Goal: Information Seeking & Learning: Learn about a topic

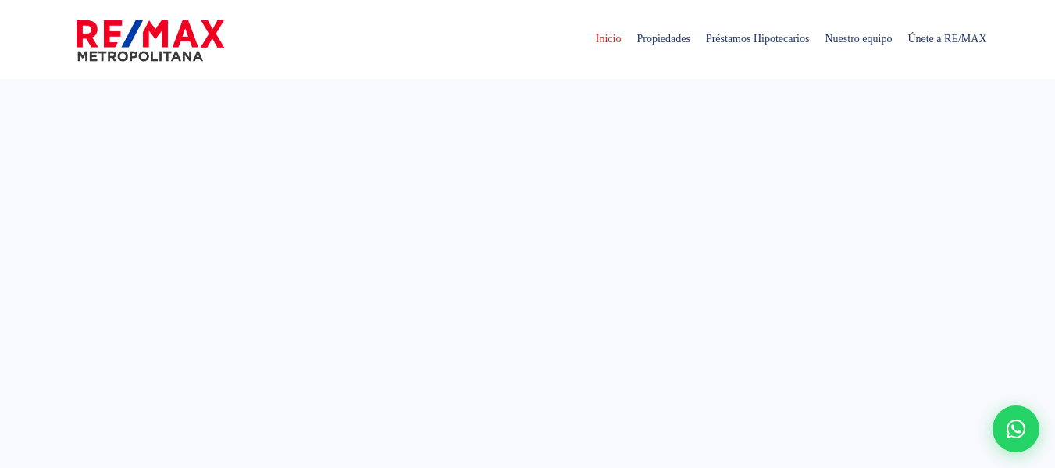
select select
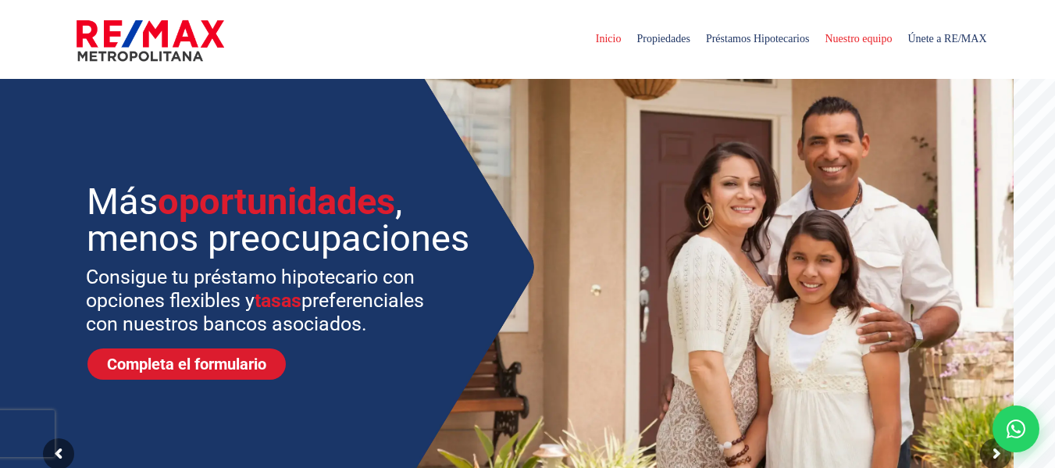
click at [842, 37] on span "Nuestro equipo" at bounding box center [858, 39] width 83 height 47
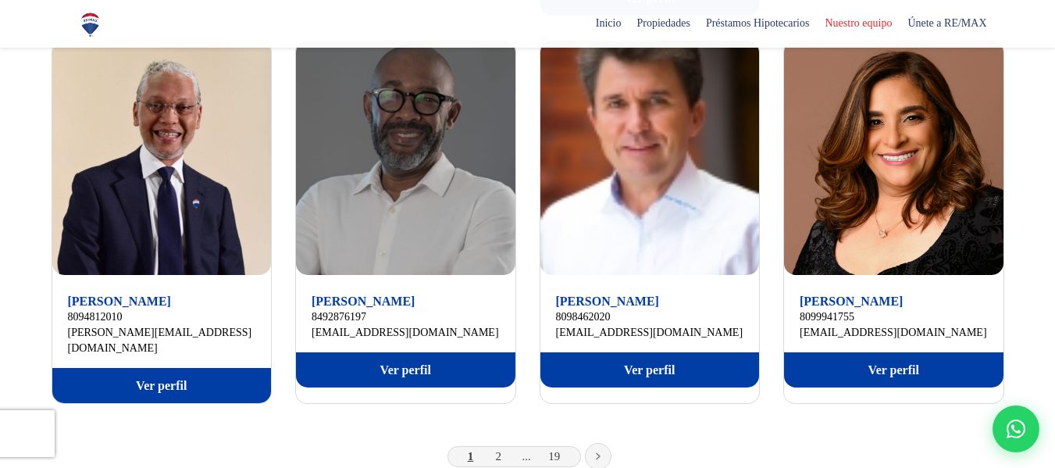
scroll to position [1144, 0]
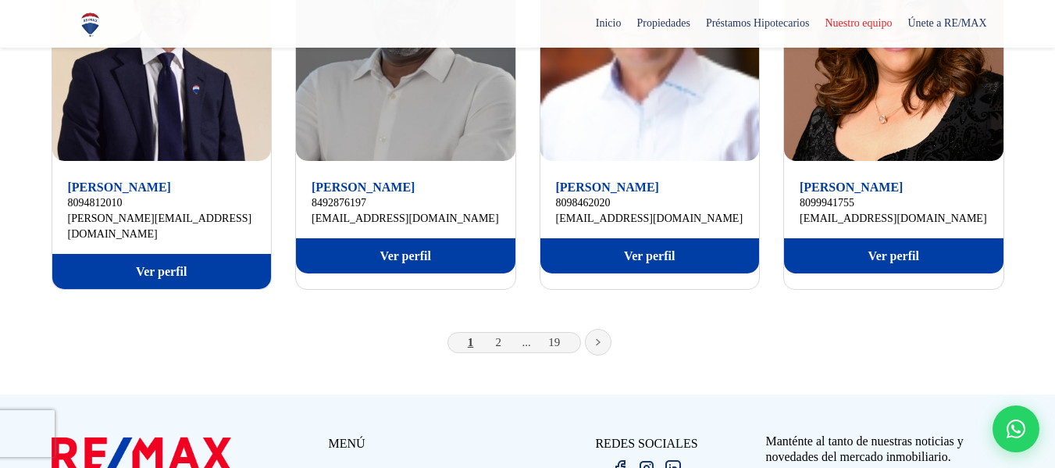
click at [599, 338] on icon at bounding box center [598, 342] width 5 height 8
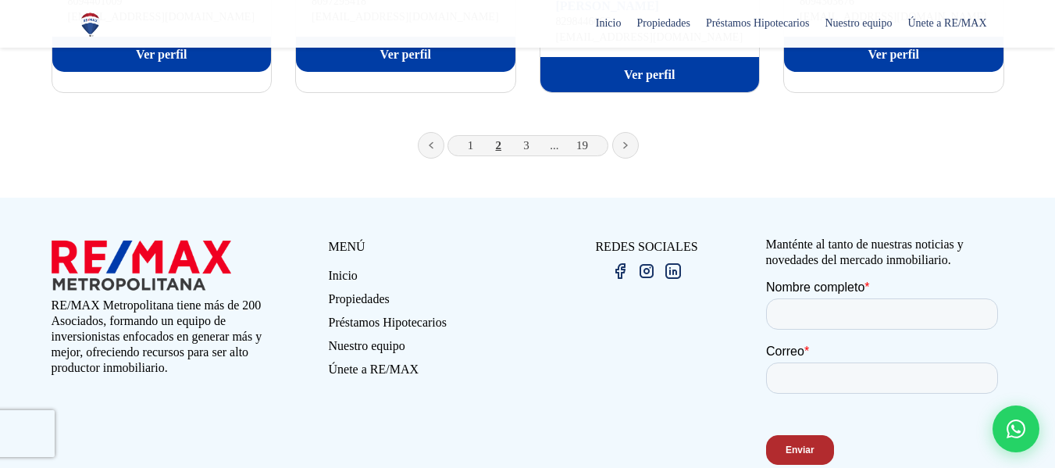
scroll to position [1397, 0]
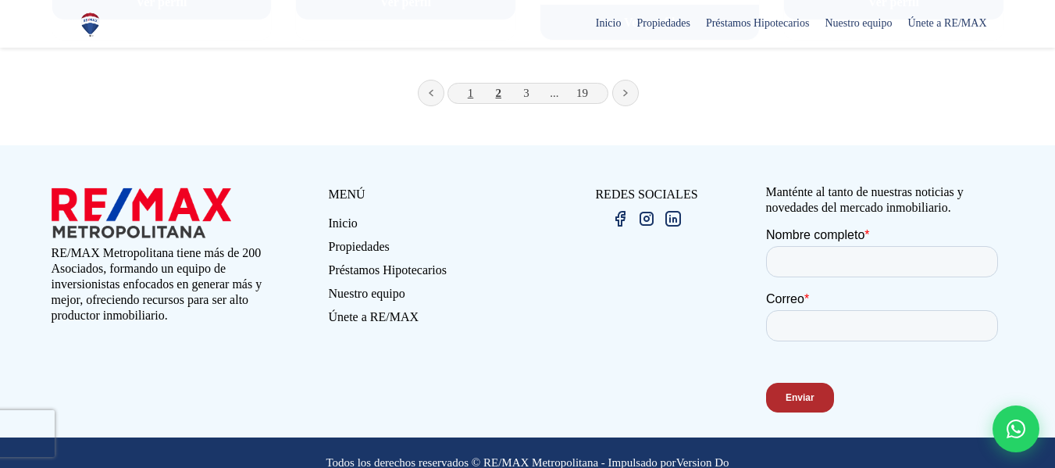
click at [468, 87] on link "1" at bounding box center [471, 93] width 6 height 12
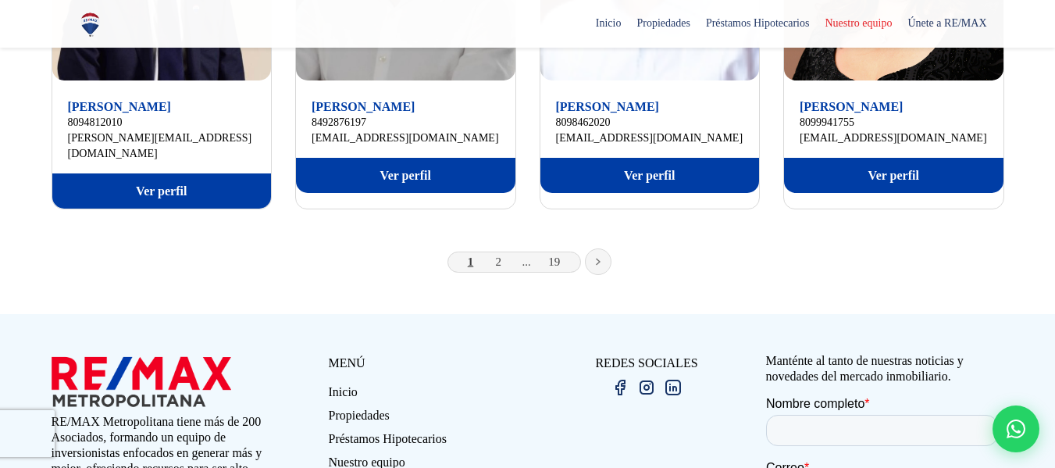
scroll to position [1244, 0]
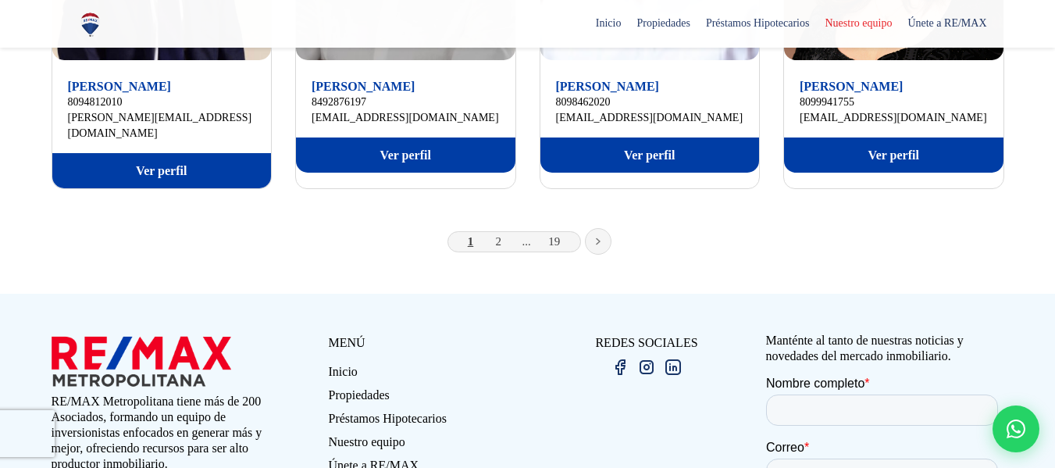
click at [596, 237] on icon at bounding box center [598, 241] width 5 height 8
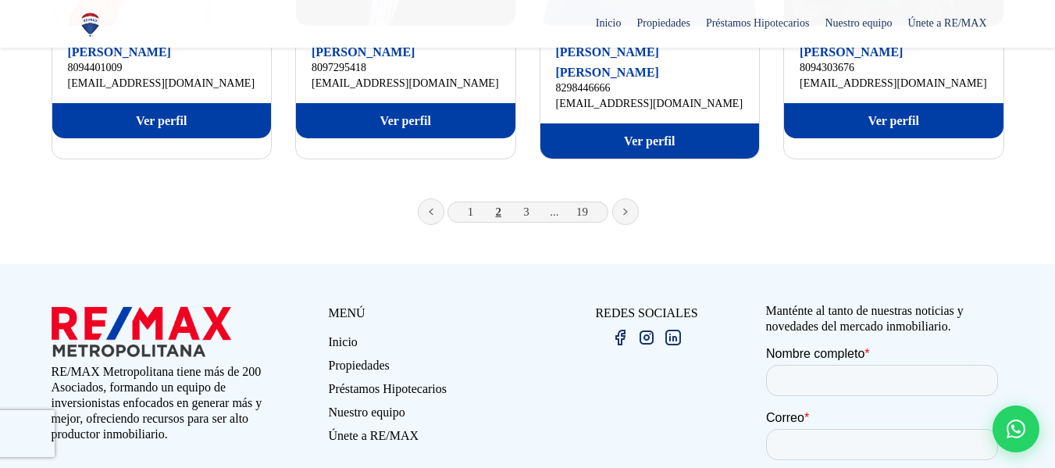
scroll to position [1331, 0]
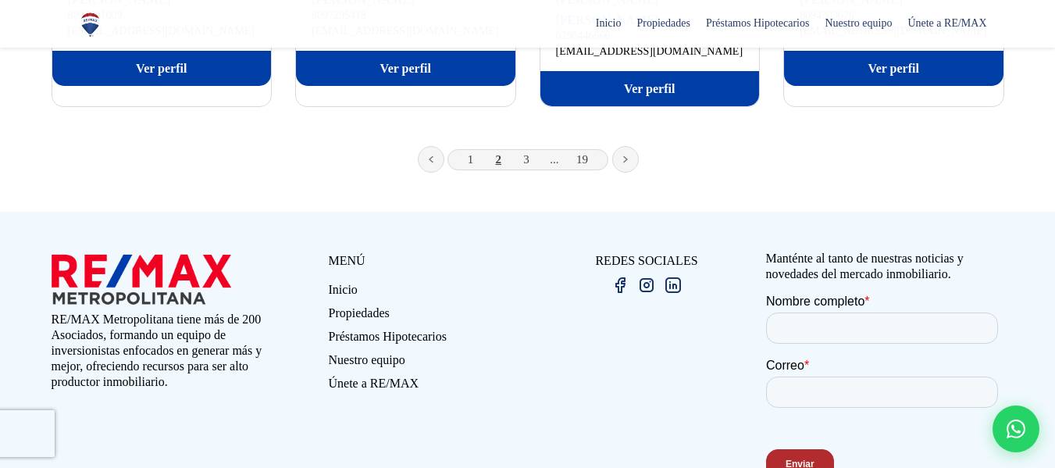
click at [621, 146] on link at bounding box center [625, 159] width 27 height 27
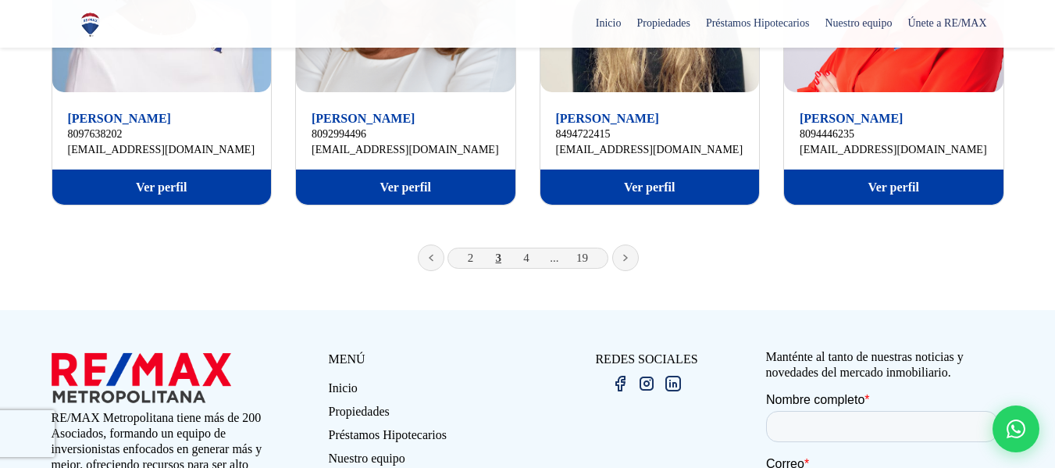
scroll to position [1279, 0]
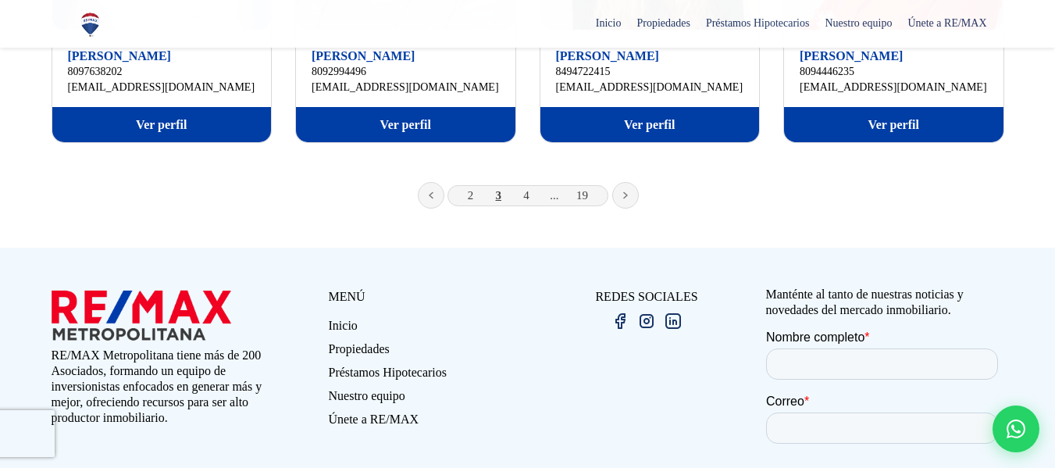
click at [625, 182] on link at bounding box center [625, 195] width 27 height 27
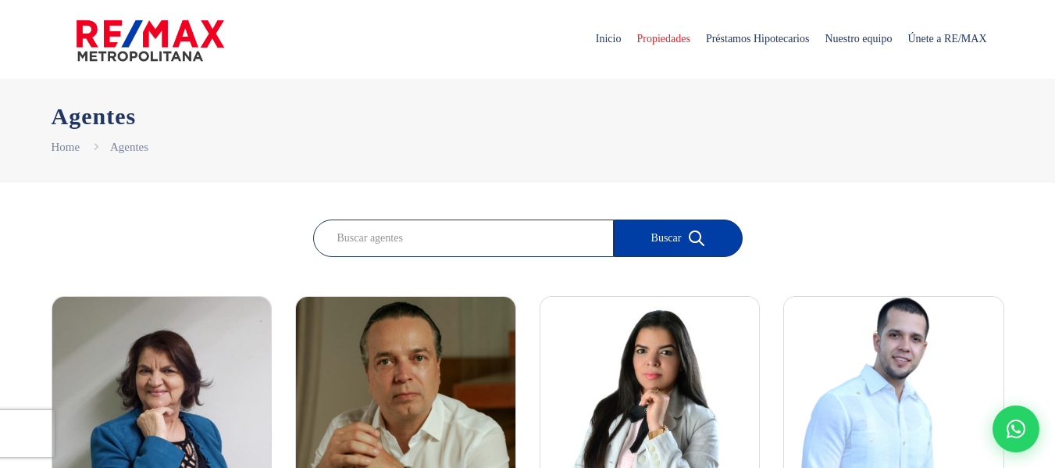
click at [628, 38] on span "Propiedades" at bounding box center [662, 39] width 69 height 47
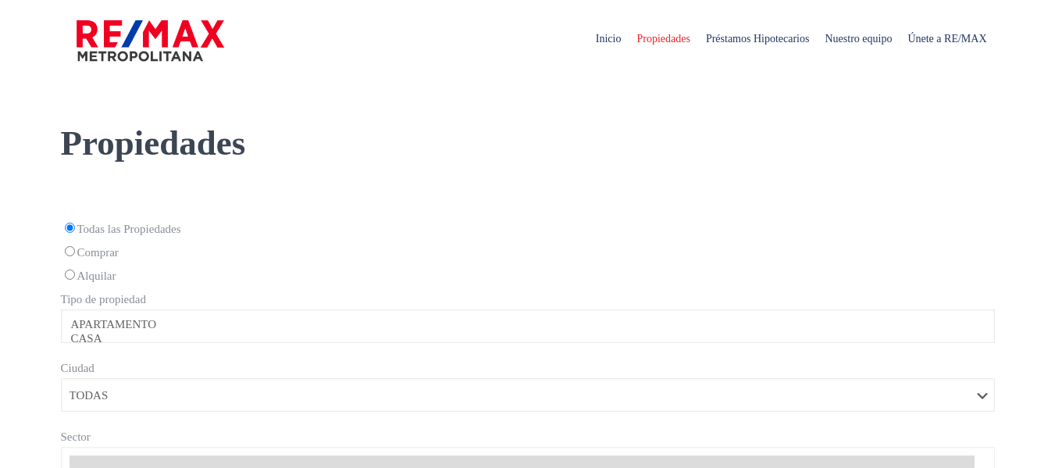
select select
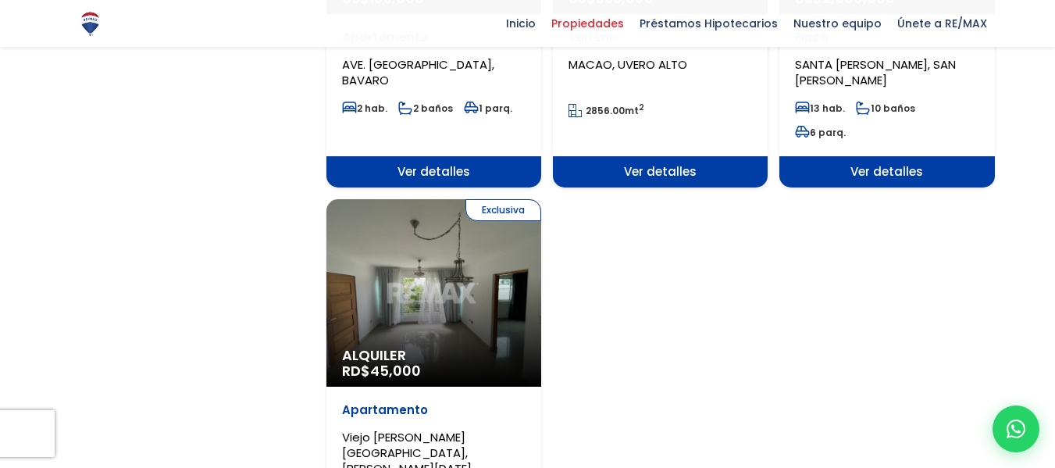
scroll to position [1852, 0]
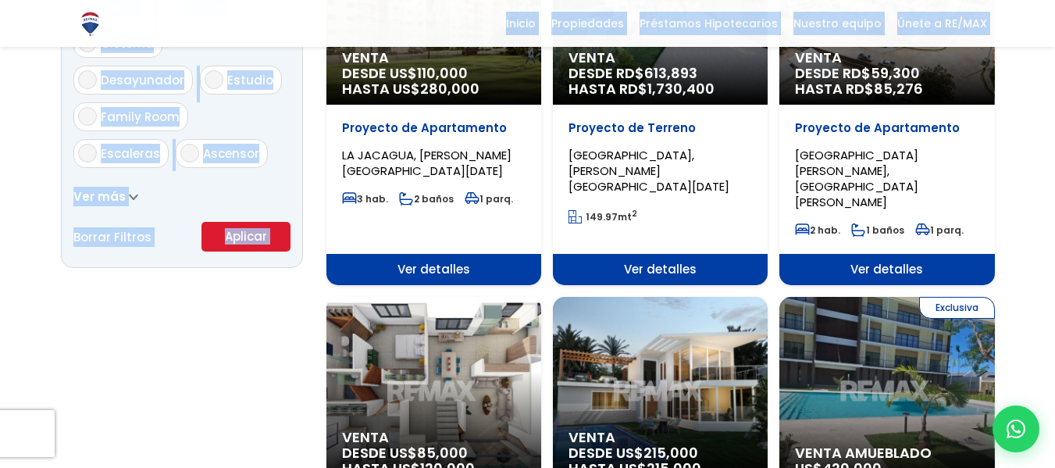
drag, startPoint x: 1048, startPoint y: 4, endPoint x: 1062, endPoint y: 4, distance: 13.3
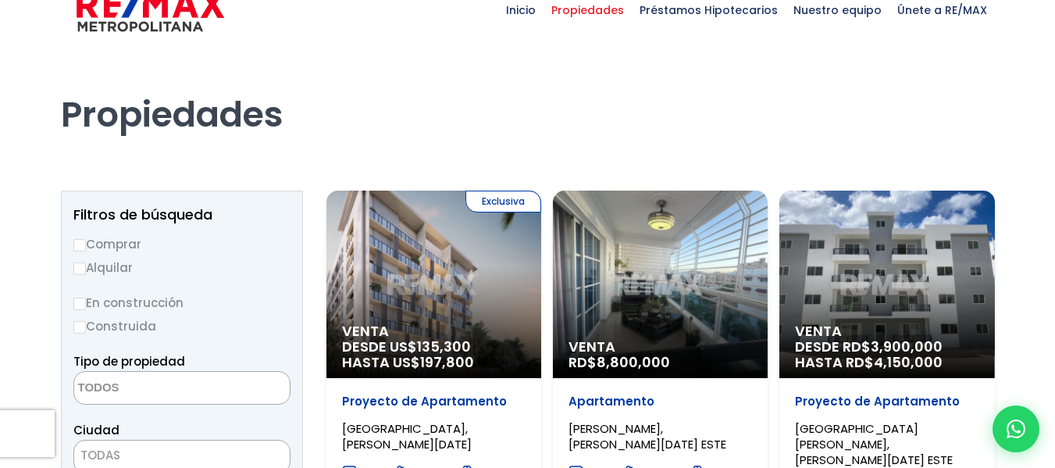
scroll to position [0, 0]
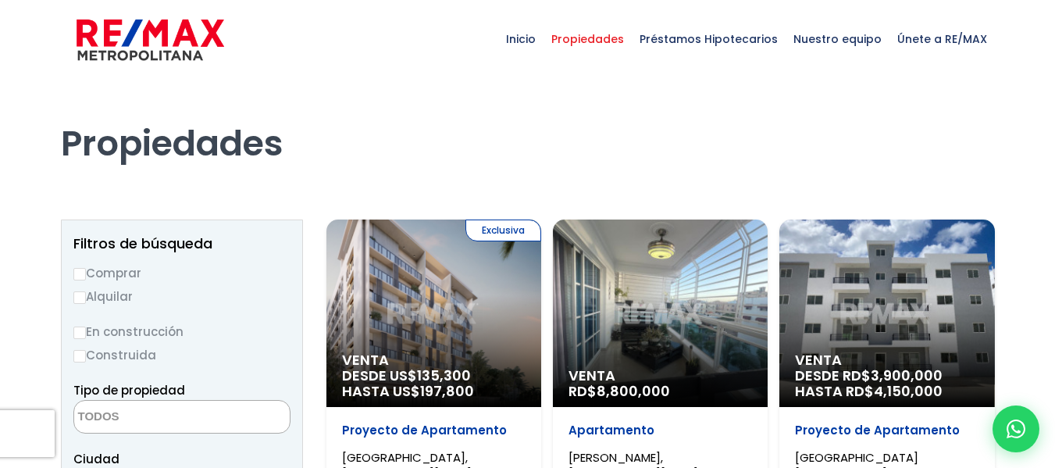
click at [77, 331] on input "En construcción" at bounding box center [79, 332] width 12 height 12
radio input "true"
click at [151, 422] on textarea "Search" at bounding box center [149, 417] width 151 height 34
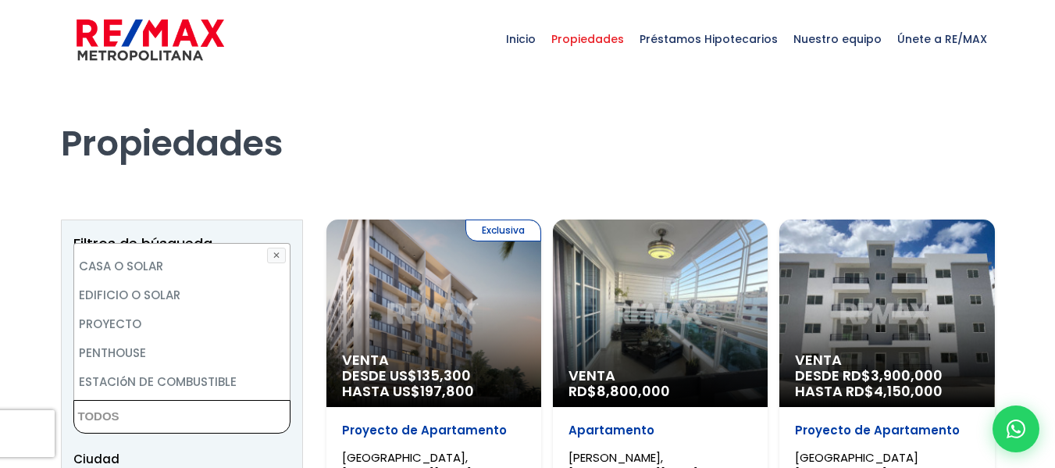
scroll to position [306, 0]
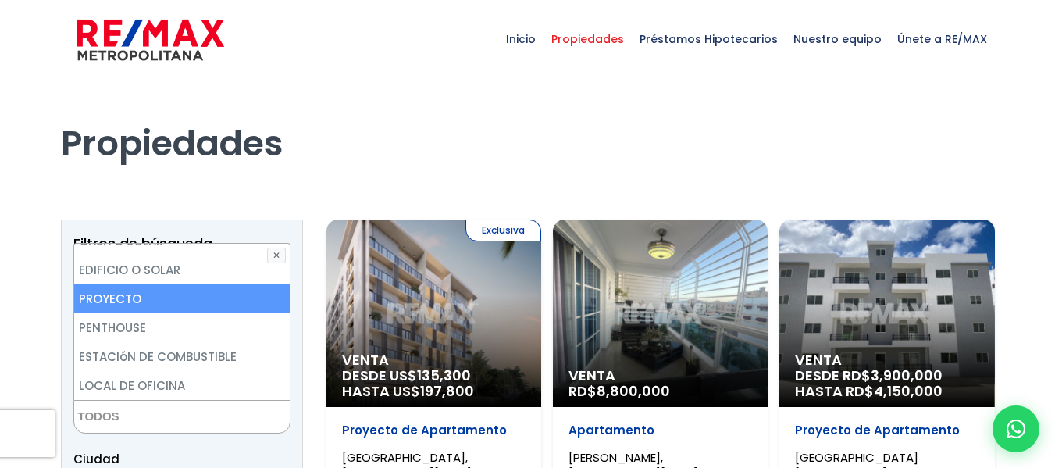
click at [139, 306] on li "PROYECTO" at bounding box center [181, 298] width 215 height 29
select select "project"
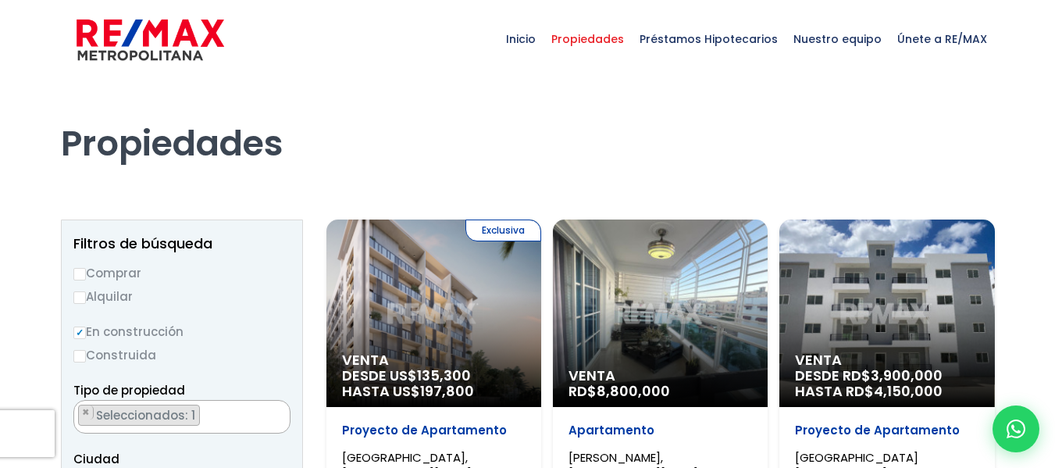
click at [333, 165] on div "Propiedades" at bounding box center [528, 128] width 934 height 98
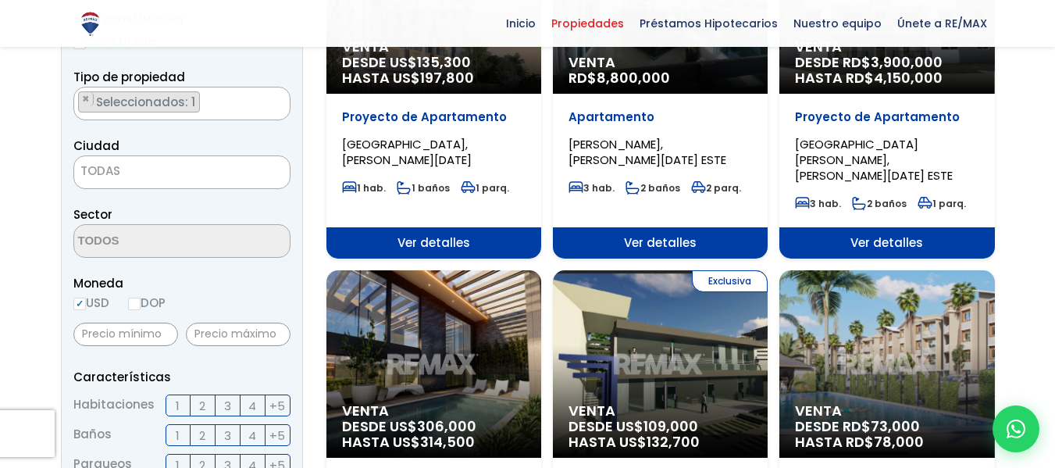
scroll to position [354, 0]
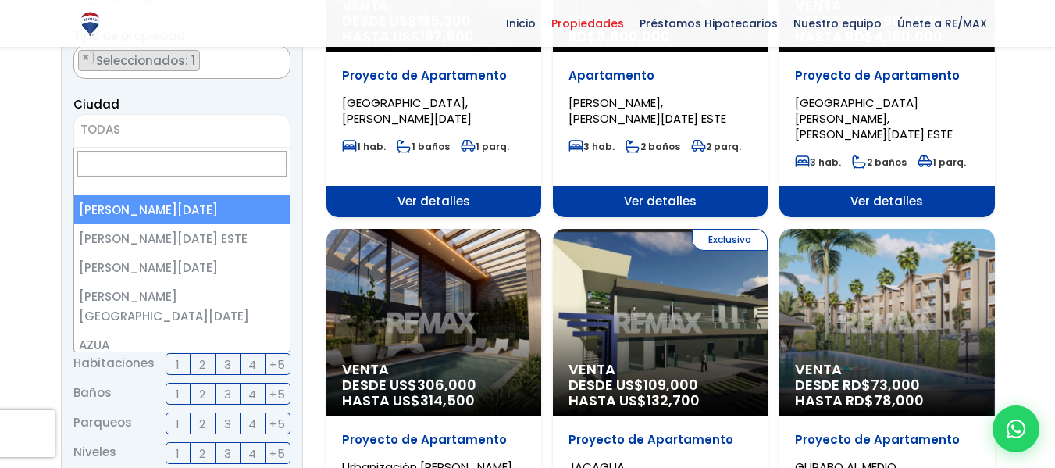
click at [133, 131] on span "TODAS" at bounding box center [181, 130] width 215 height 22
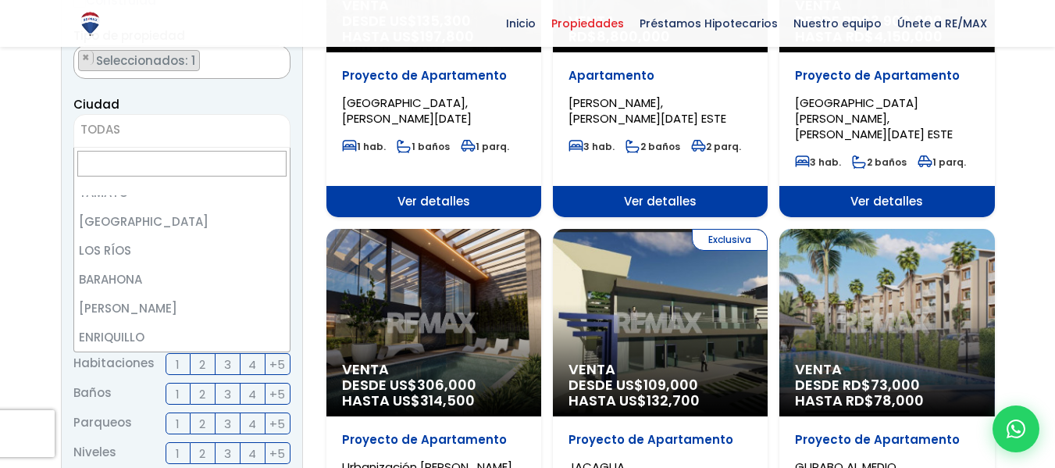
scroll to position [500, 0]
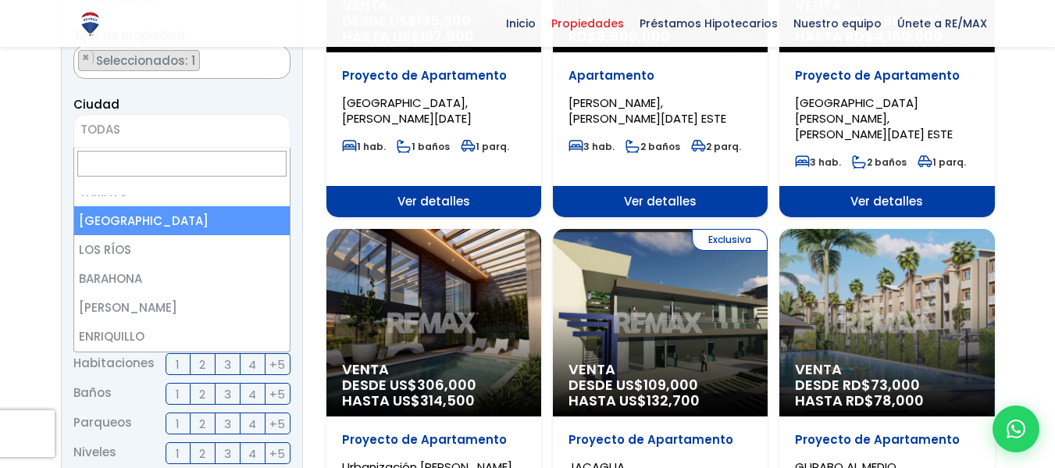
click at [123, 163] on input "Search" at bounding box center [181, 164] width 209 height 26
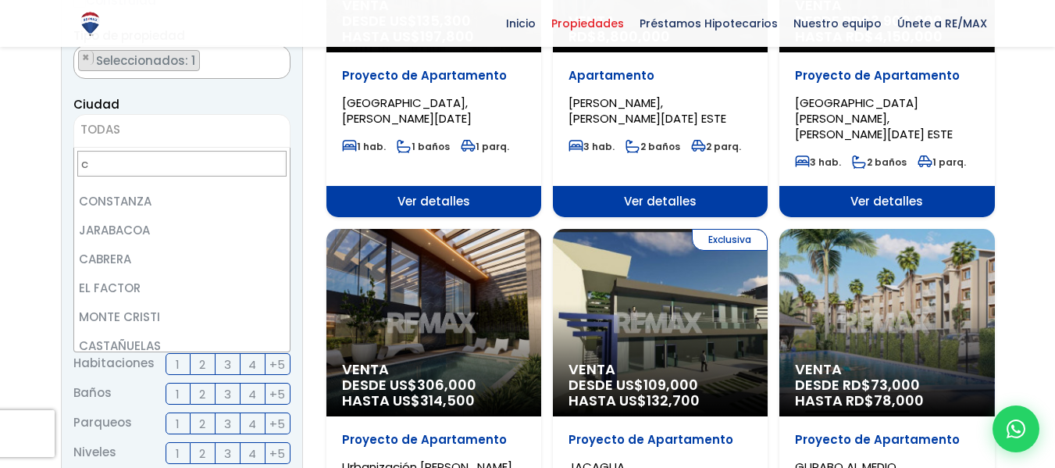
scroll to position [0, 0]
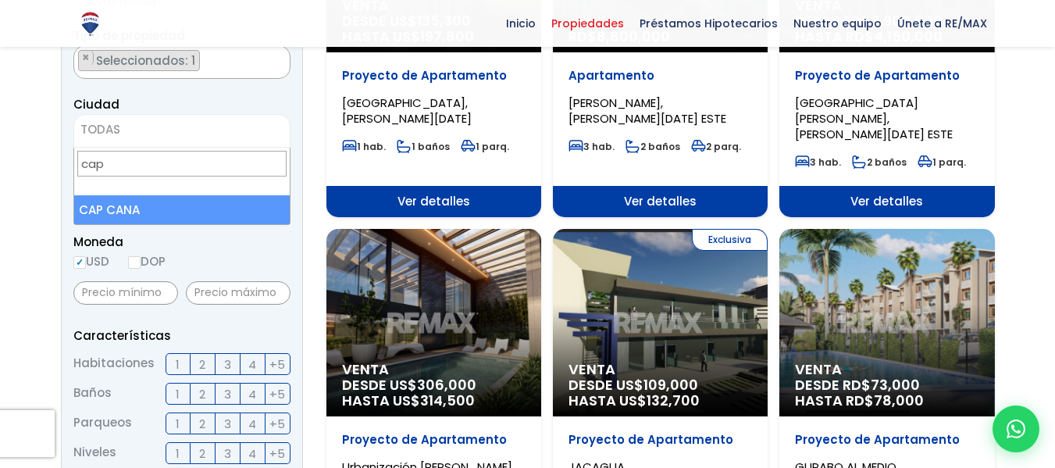
type input "cap"
select select "437"
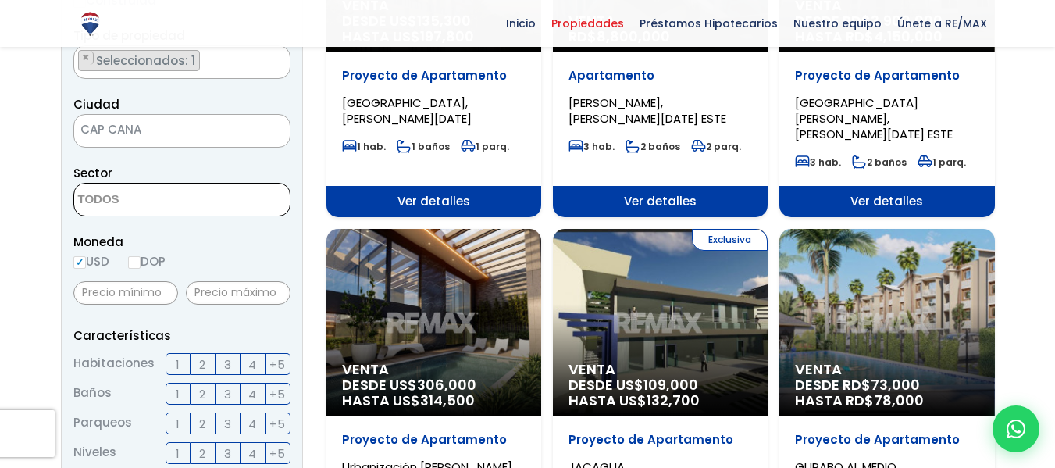
click at [179, 202] on textarea "Search" at bounding box center [149, 200] width 151 height 34
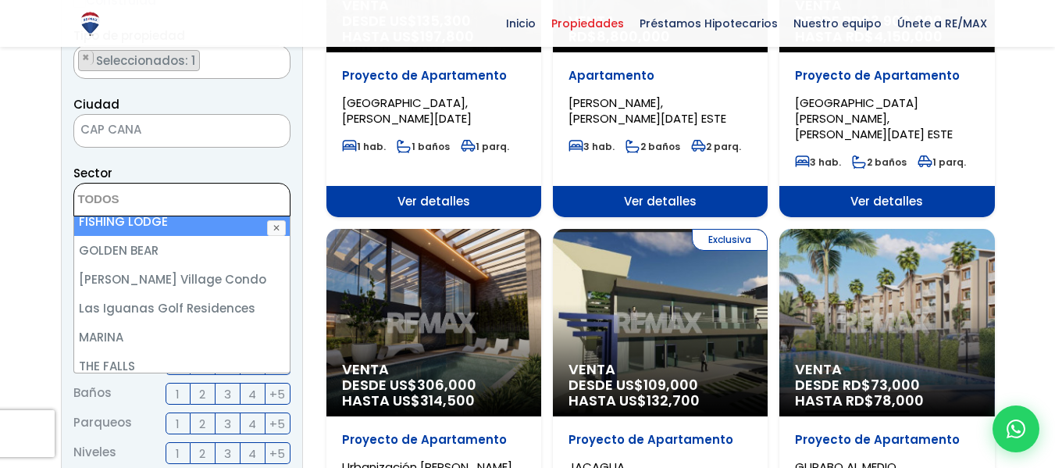
scroll to position [133, 0]
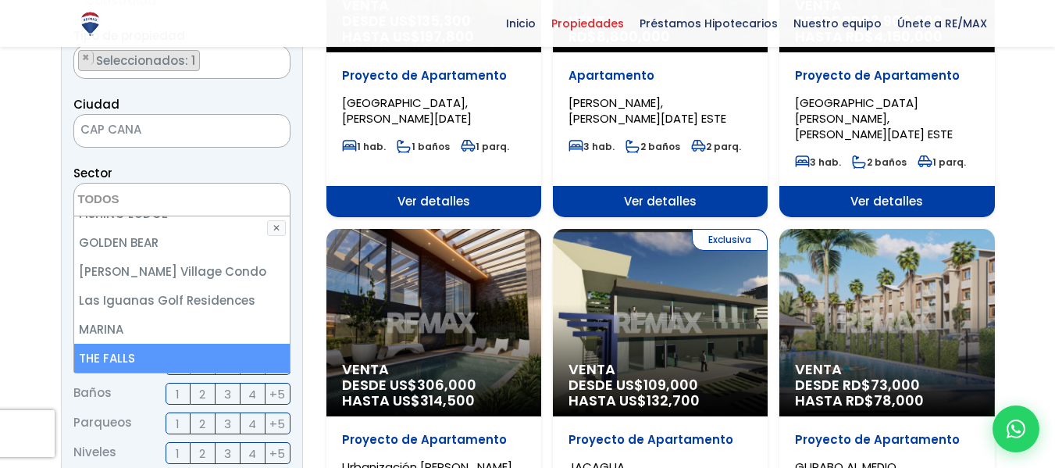
click at [105, 361] on li "THE FALLS" at bounding box center [181, 357] width 215 height 29
select select "16398"
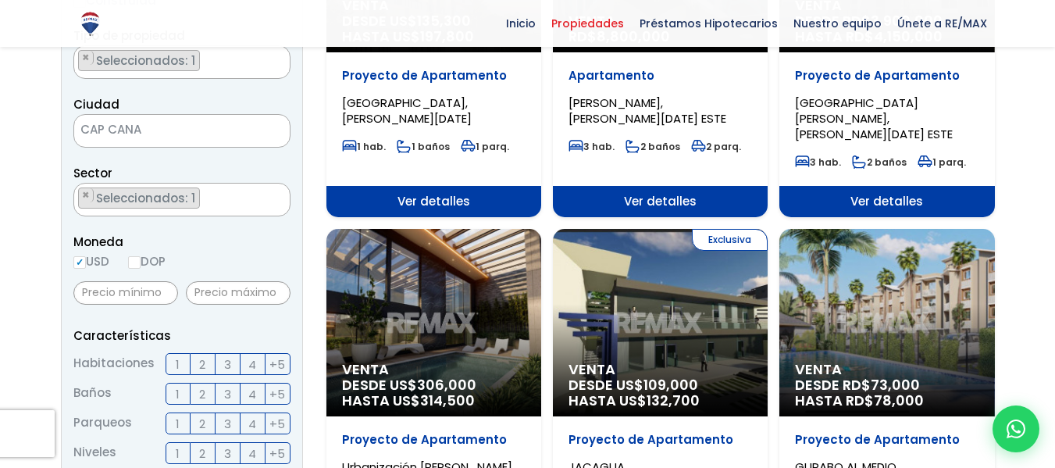
click at [156, 290] on input "text" at bounding box center [125, 292] width 105 height 23
type input "400,000"
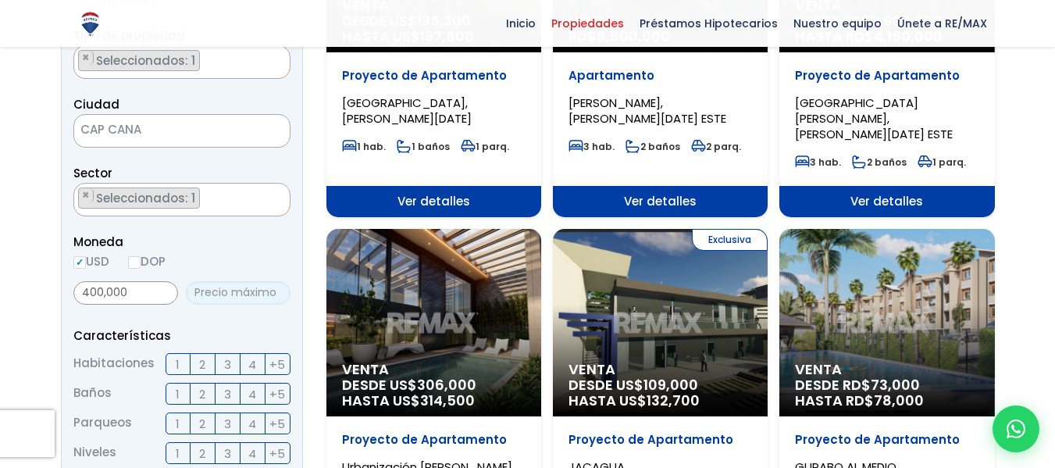
click at [240, 294] on input "text" at bounding box center [238, 292] width 105 height 23
type input "565,000"
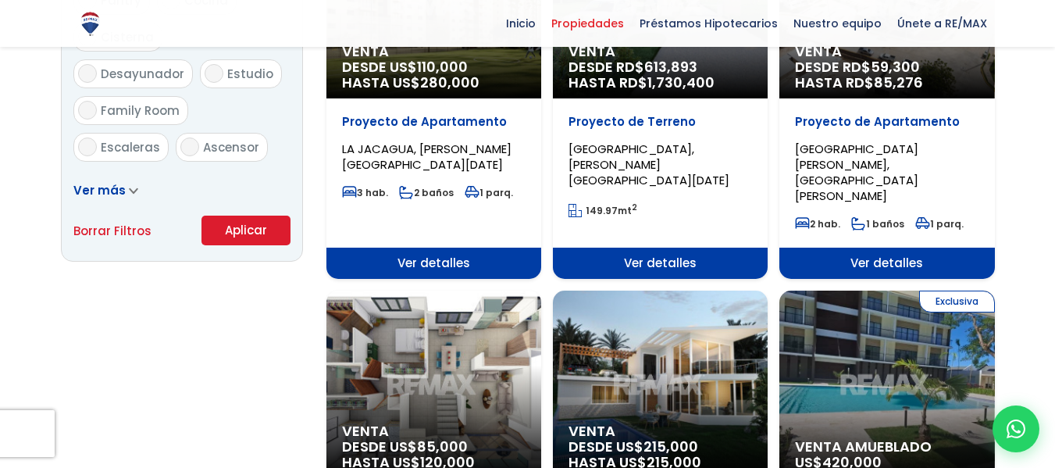
scroll to position [1051, 0]
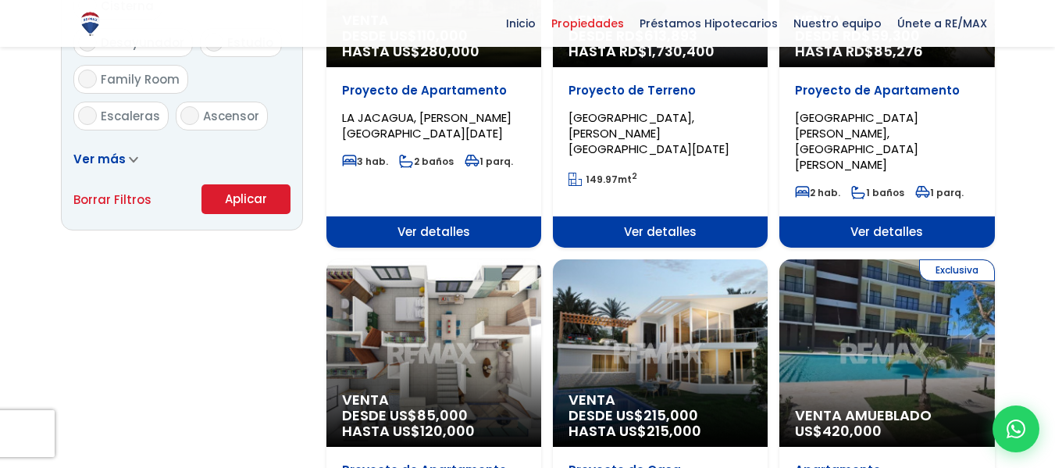
click at [221, 189] on button "Aplicar" at bounding box center [245, 199] width 89 height 30
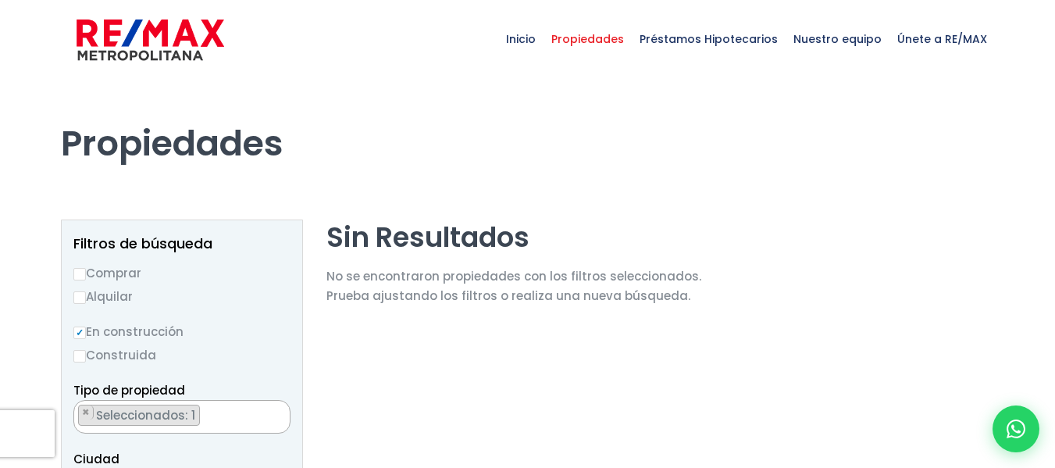
scroll to position [162, 0]
select select "16398"
click at [546, 106] on h1 "Propiedades" at bounding box center [528, 122] width 934 height 86
click at [174, 31] on img at bounding box center [151, 39] width 148 height 47
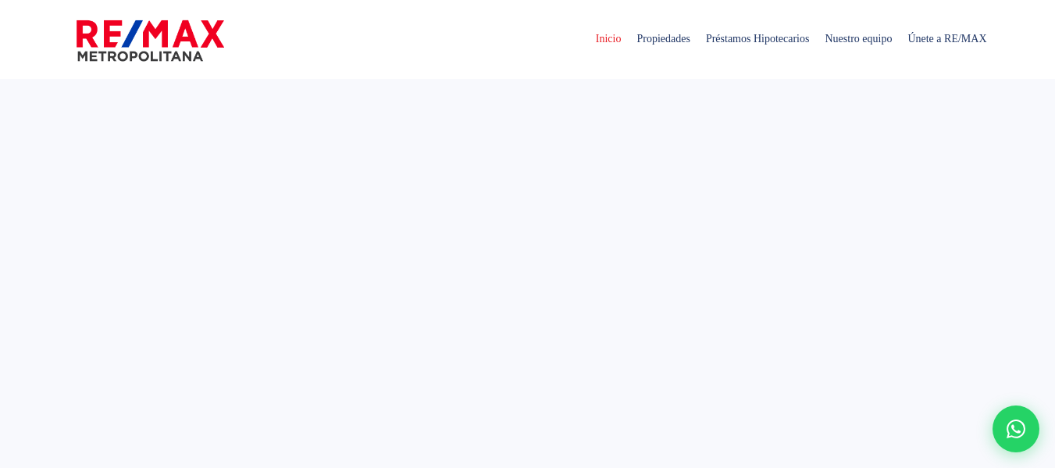
select select
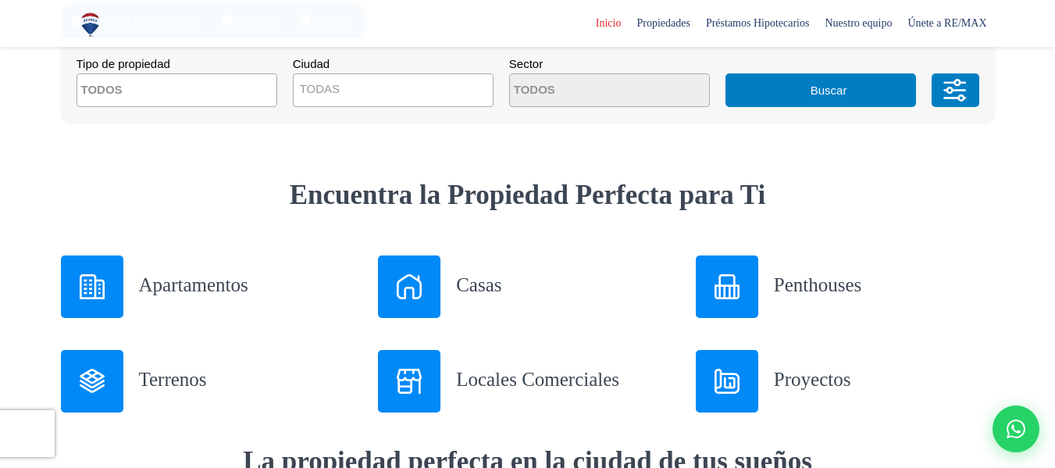
scroll to position [530, 0]
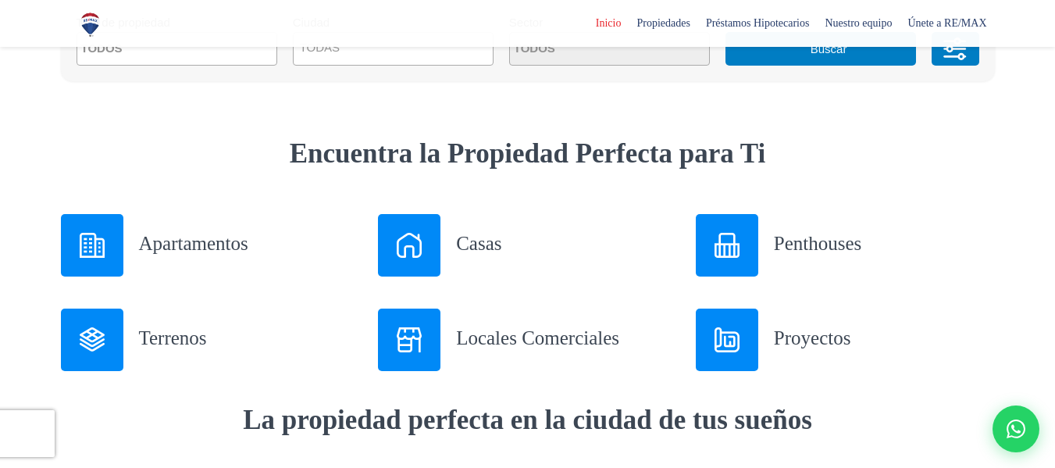
click at [191, 249] on h3 "Apartamentos" at bounding box center [249, 243] width 221 height 27
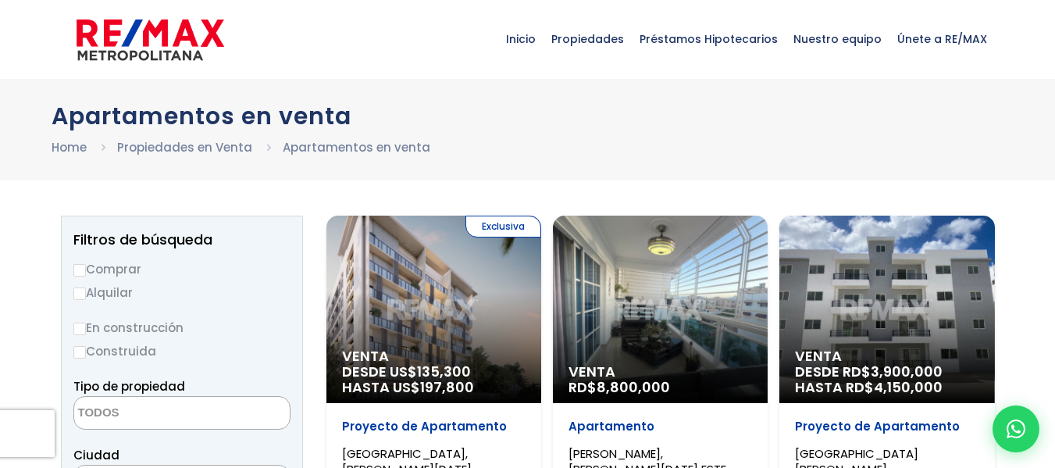
select select
